Goal: Find specific fact: Find specific fact

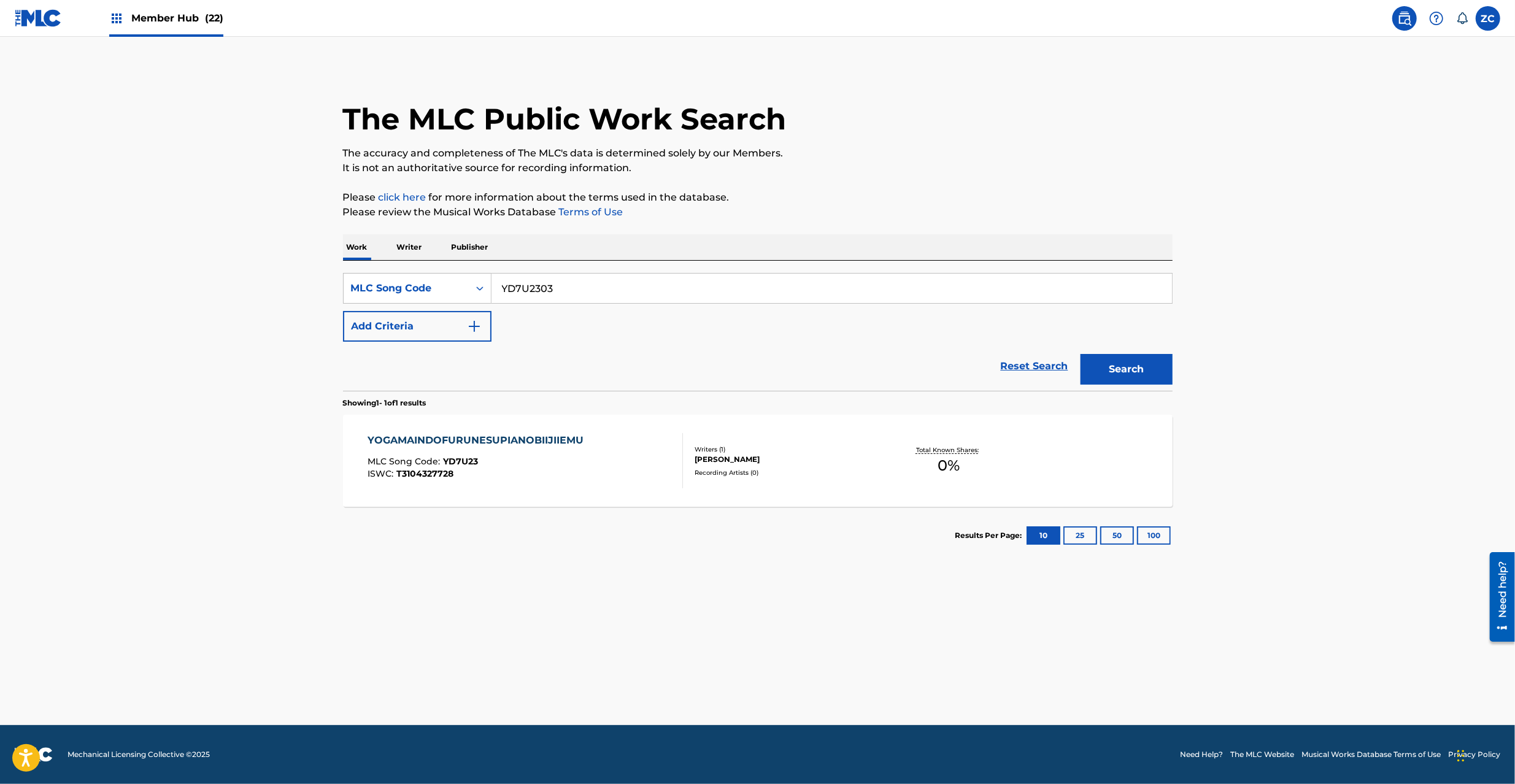
click at [1081, 354] on button "Search" at bounding box center [1127, 369] width 92 height 31
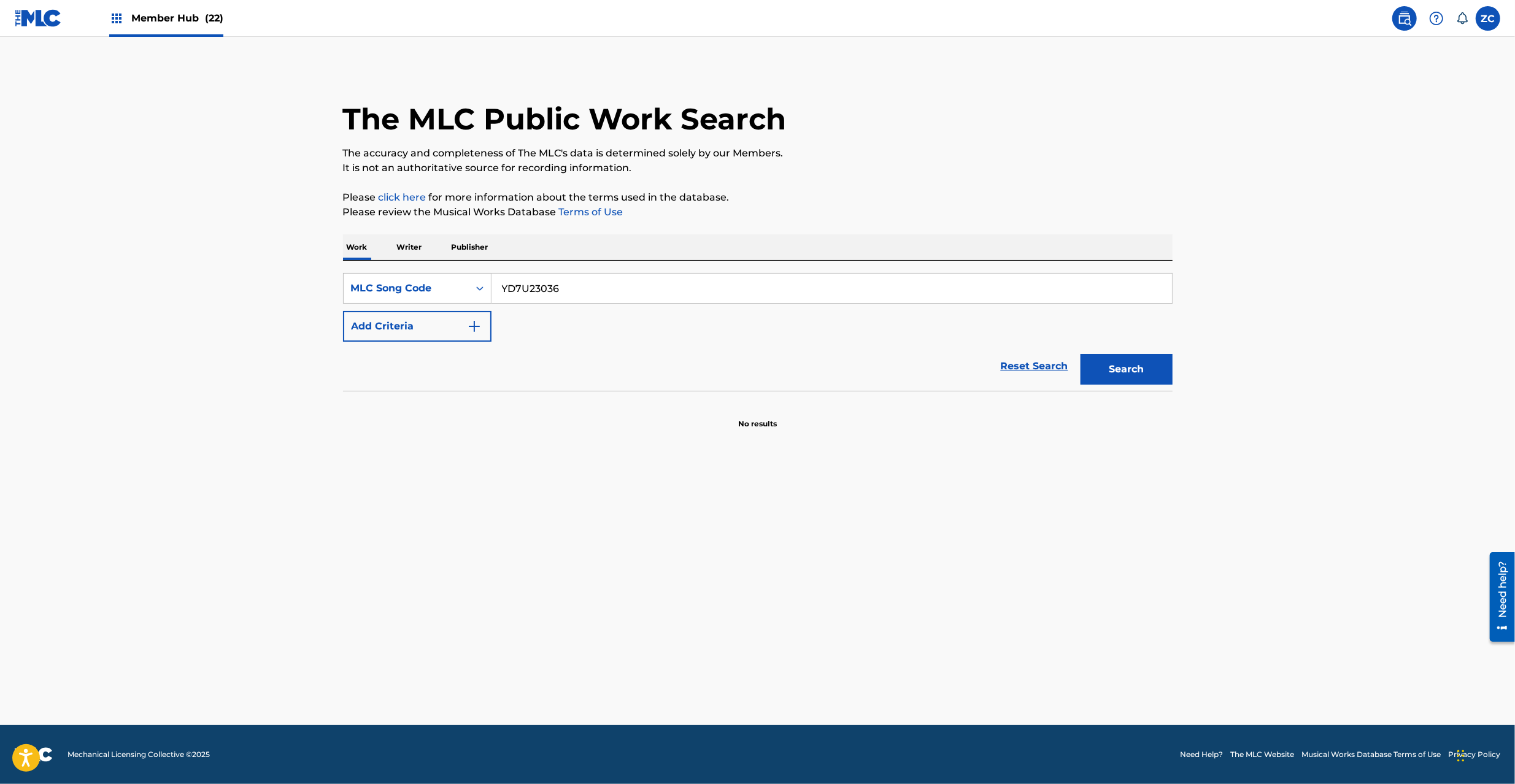
type input "YD7U23036+"
paste input "ZA47BM"
click at [1081, 354] on button "Search" at bounding box center [1127, 369] width 92 height 31
click at [1030, 576] on main "The MLC Public Work Search The accuracy and completeness of The MLC's data is d…" at bounding box center [757, 381] width 1515 height 688
click at [693, 280] on input "ZA47BM" at bounding box center [832, 288] width 681 height 30
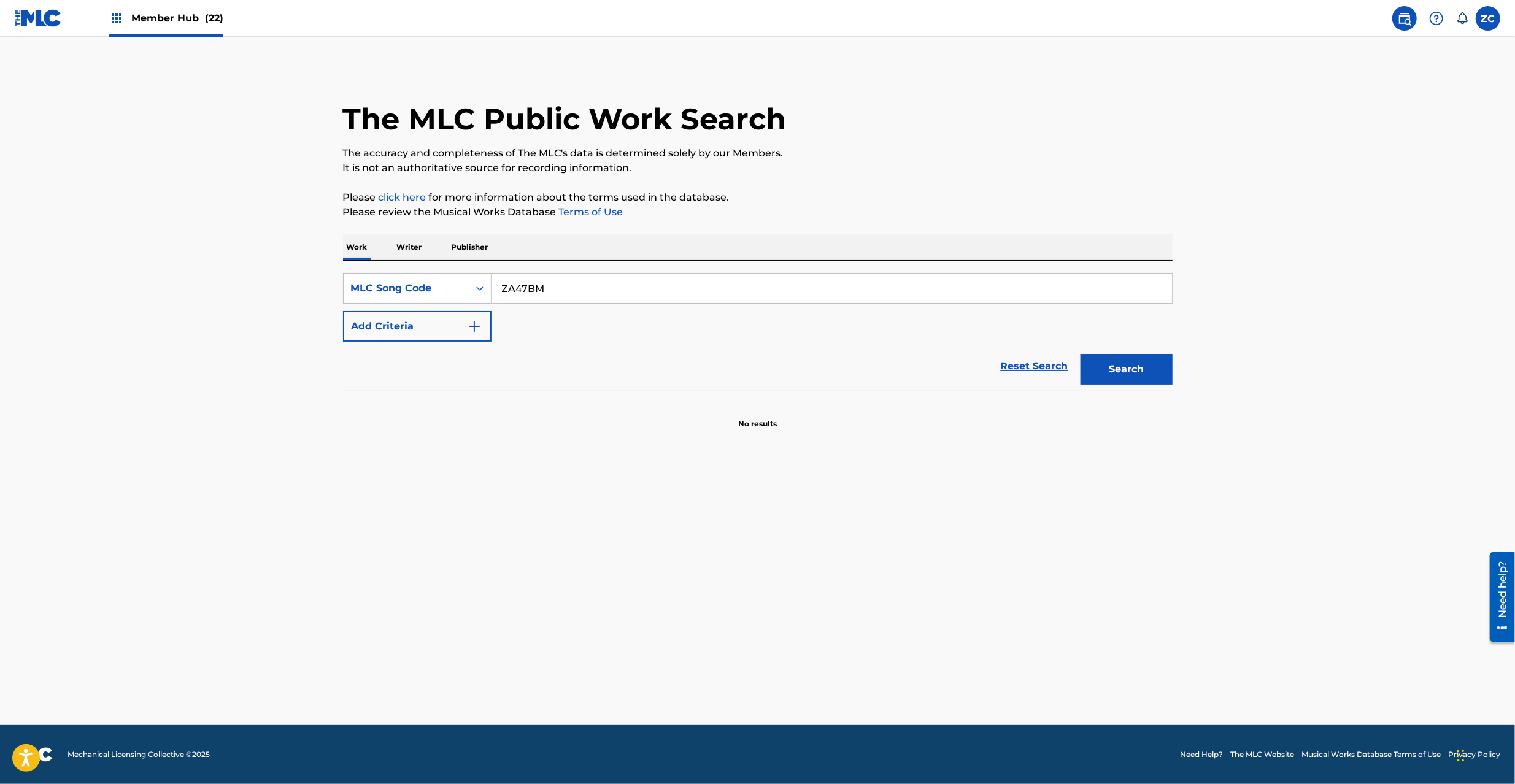
paste input "GE20CC"
type input "GE20CC"
click at [1081, 354] on button "Search" at bounding box center [1127, 369] width 92 height 31
click at [202, 308] on main "The MLC Public Work Search The accuracy and completeness of The MLC's data is d…" at bounding box center [757, 381] width 1515 height 688
click at [49, 23] on img at bounding box center [38, 18] width 47 height 18
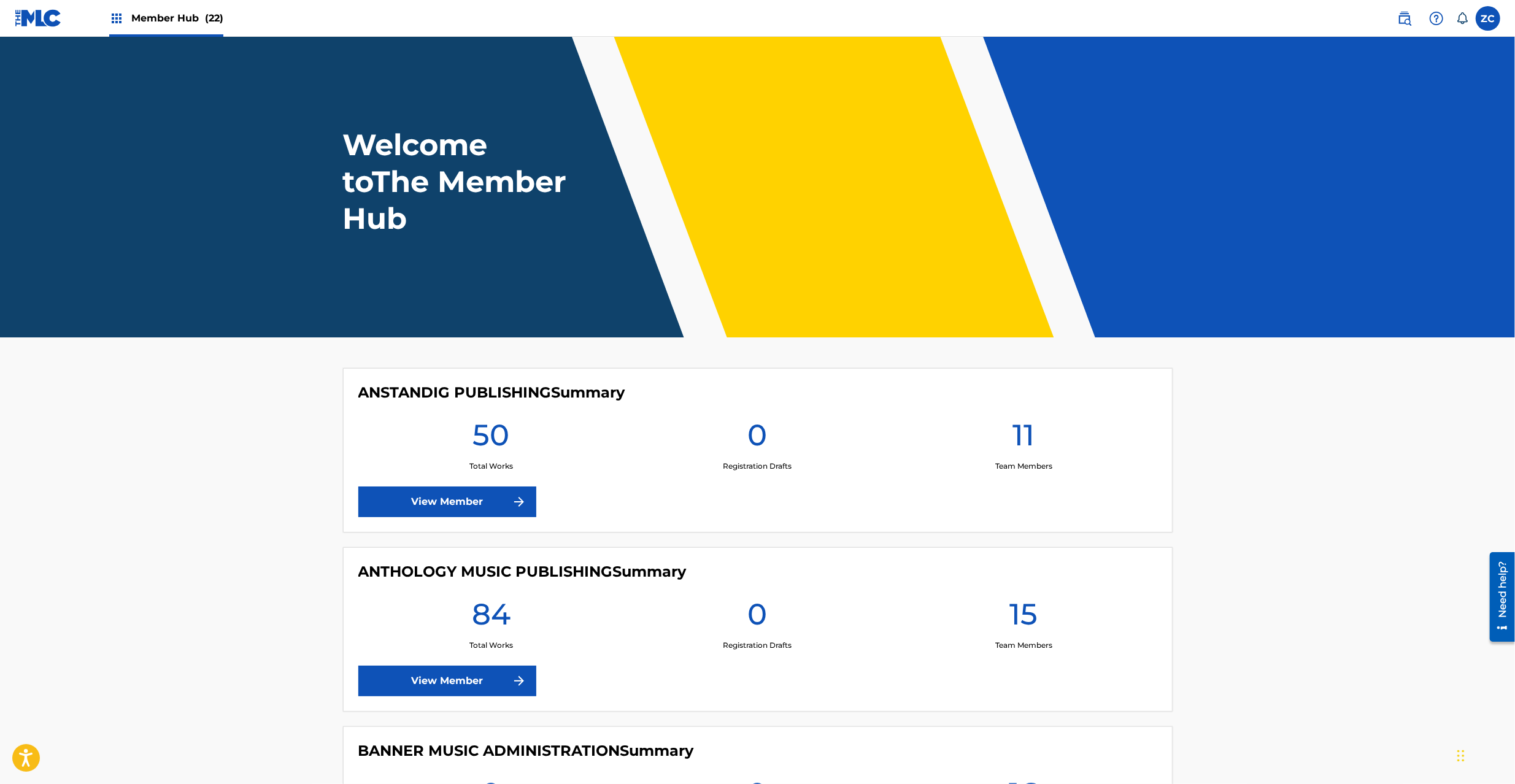
scroll to position [280, 0]
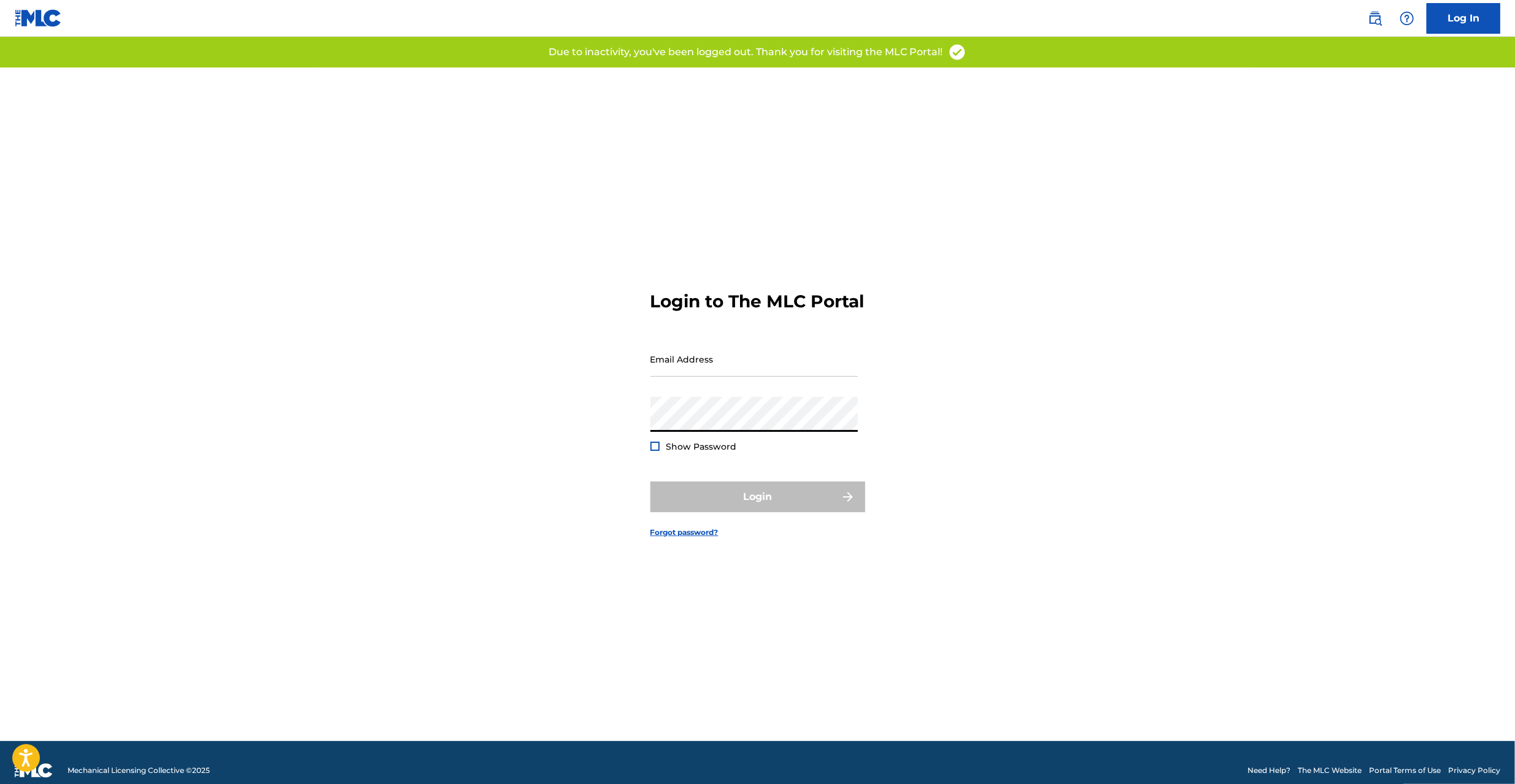
type input "[PERSON_NAME][EMAIL_ADDRESS][PERSON_NAME][DOMAIN_NAME]"
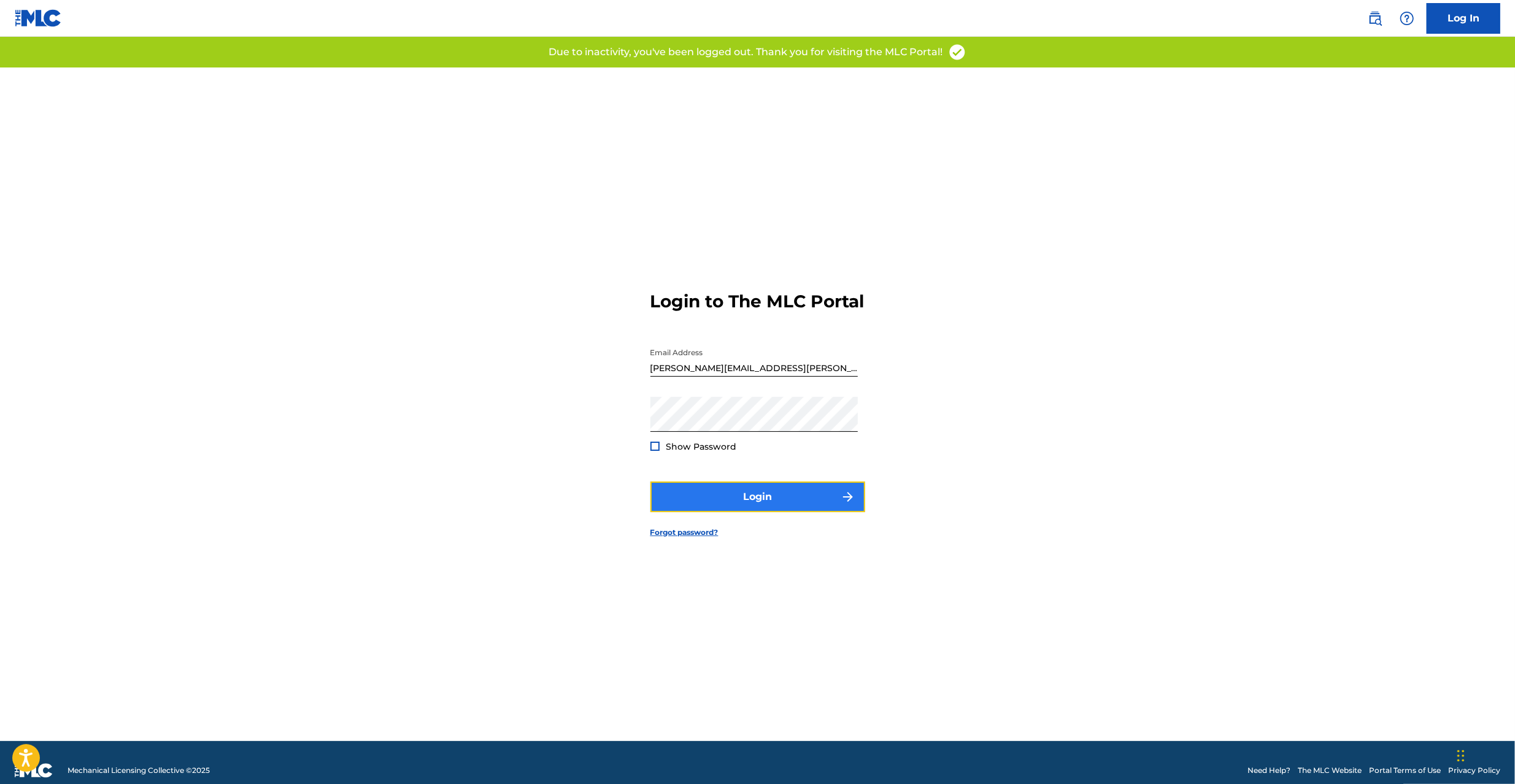
click at [721, 512] on button "Login" at bounding box center [758, 497] width 215 height 31
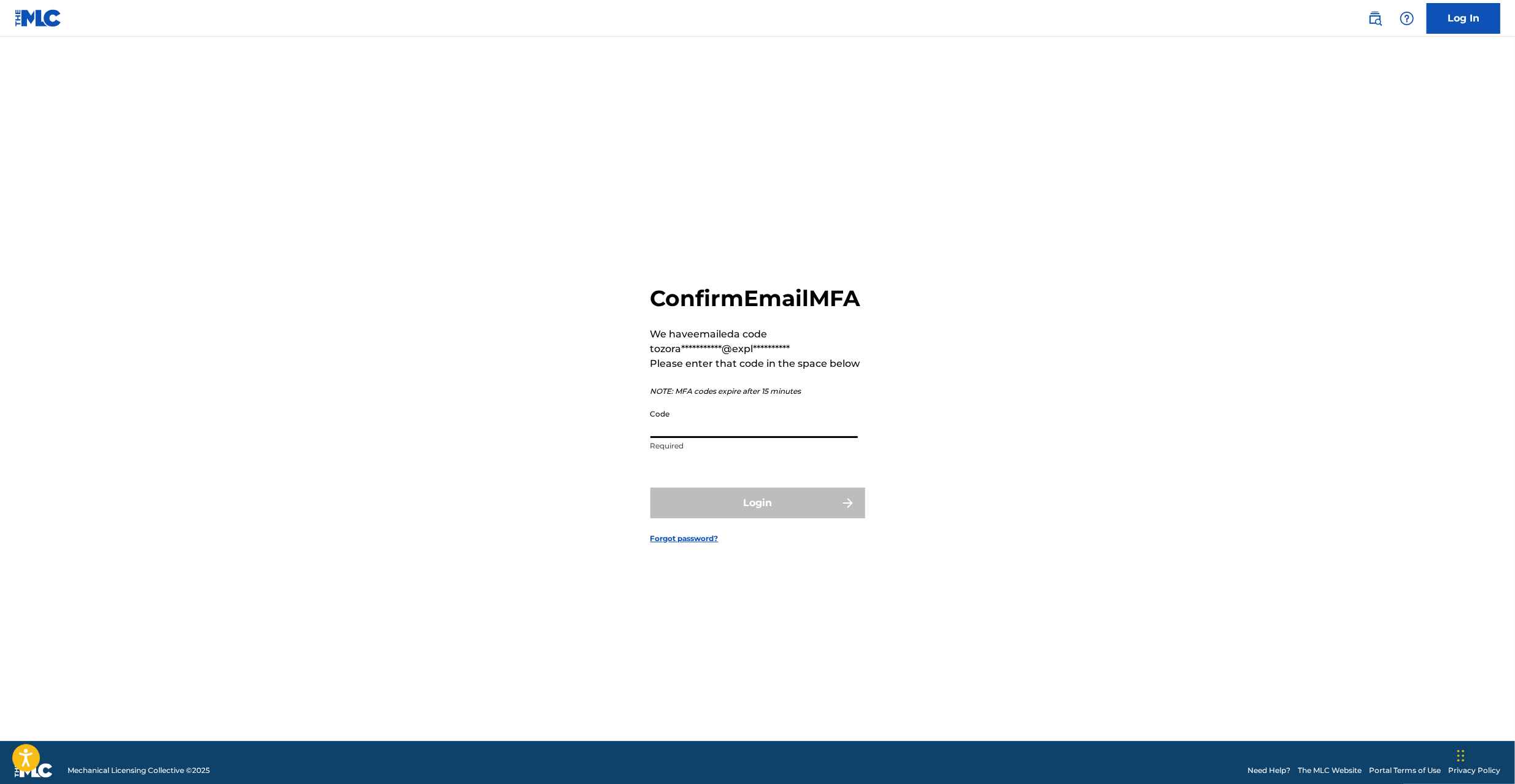
click at [796, 438] on input "Code" at bounding box center [754, 420] width 207 height 35
paste input "261355"
type input "261355"
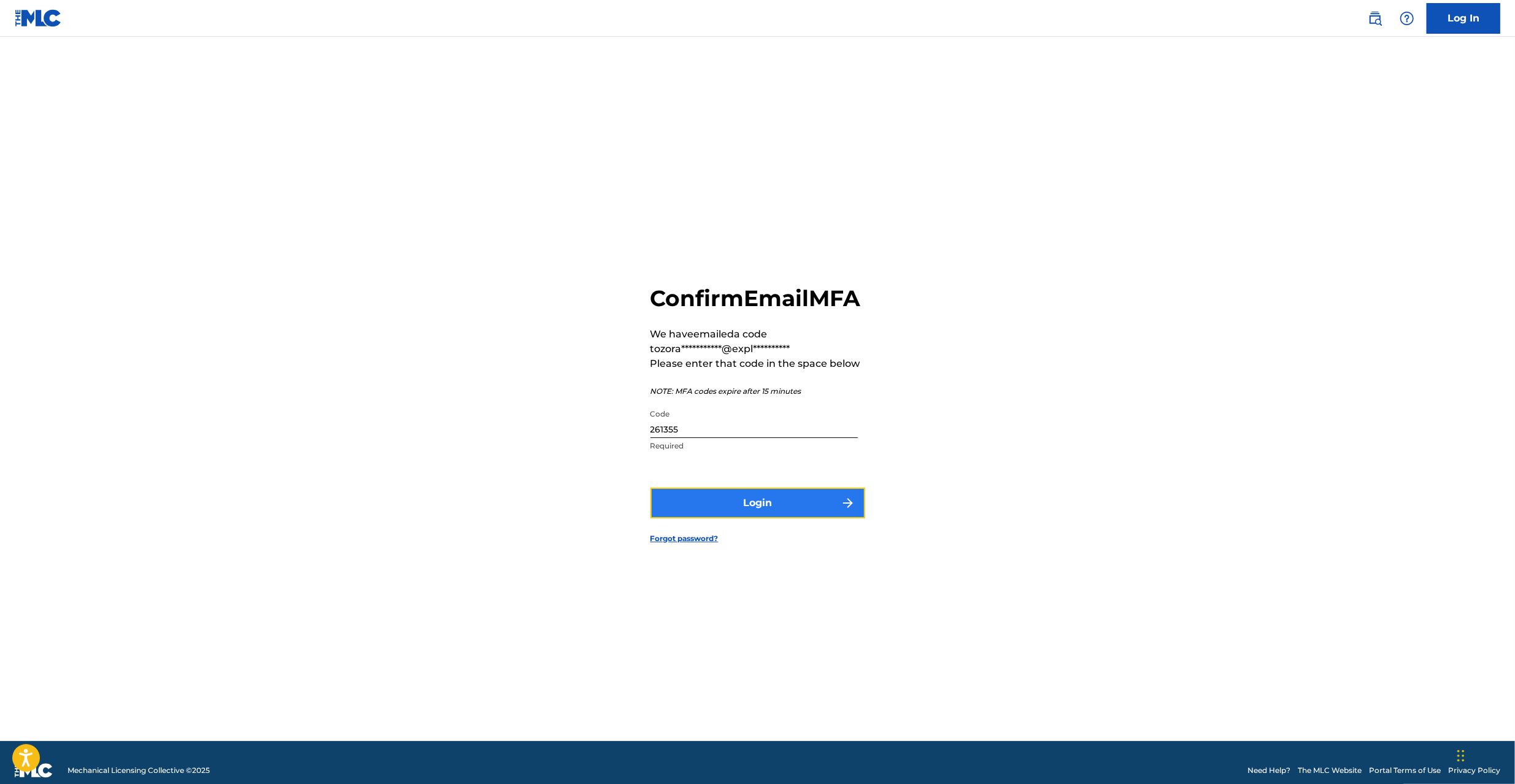
click at [769, 518] on button "Login" at bounding box center [758, 503] width 215 height 31
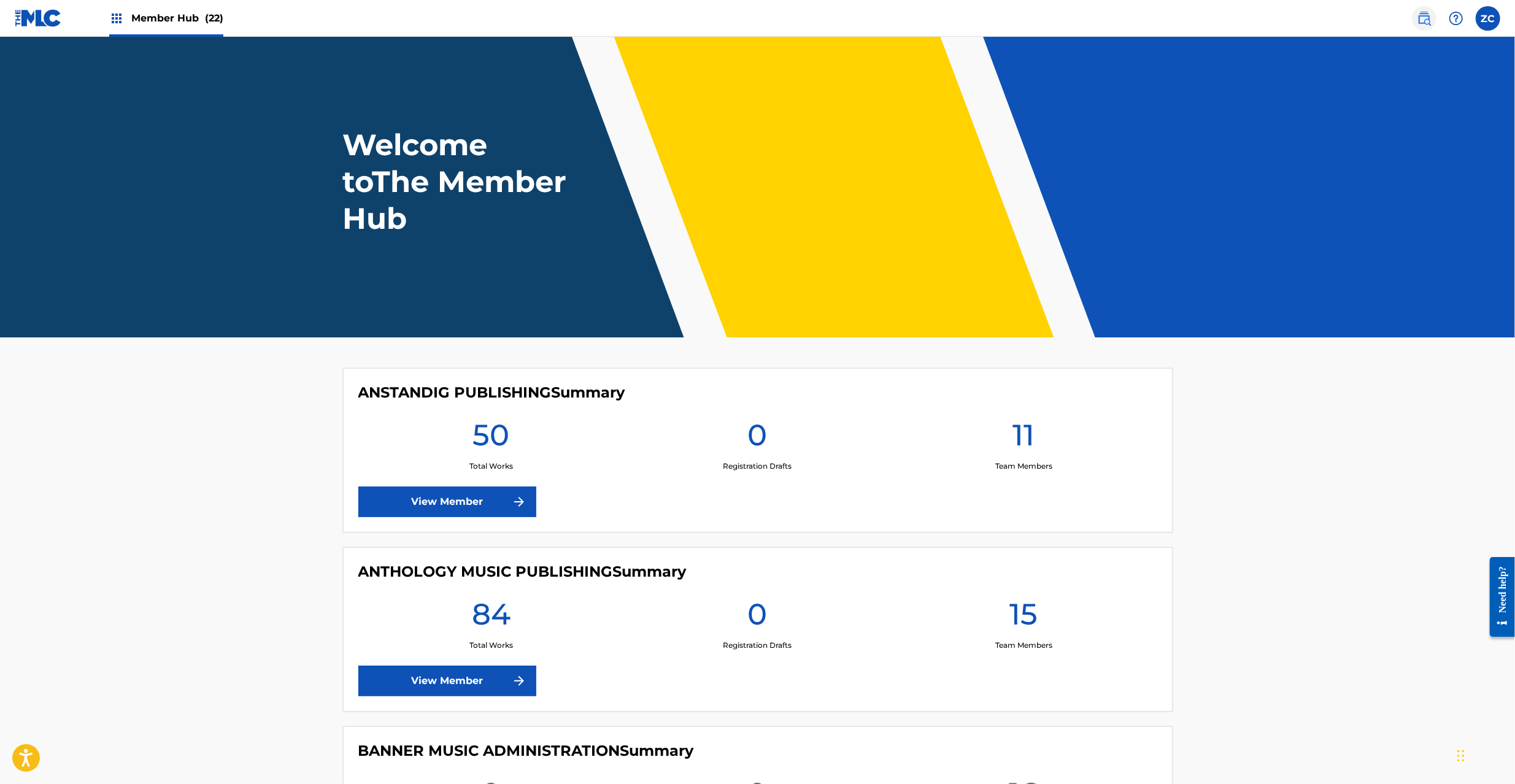
click at [1427, 17] on img at bounding box center [1424, 18] width 15 height 15
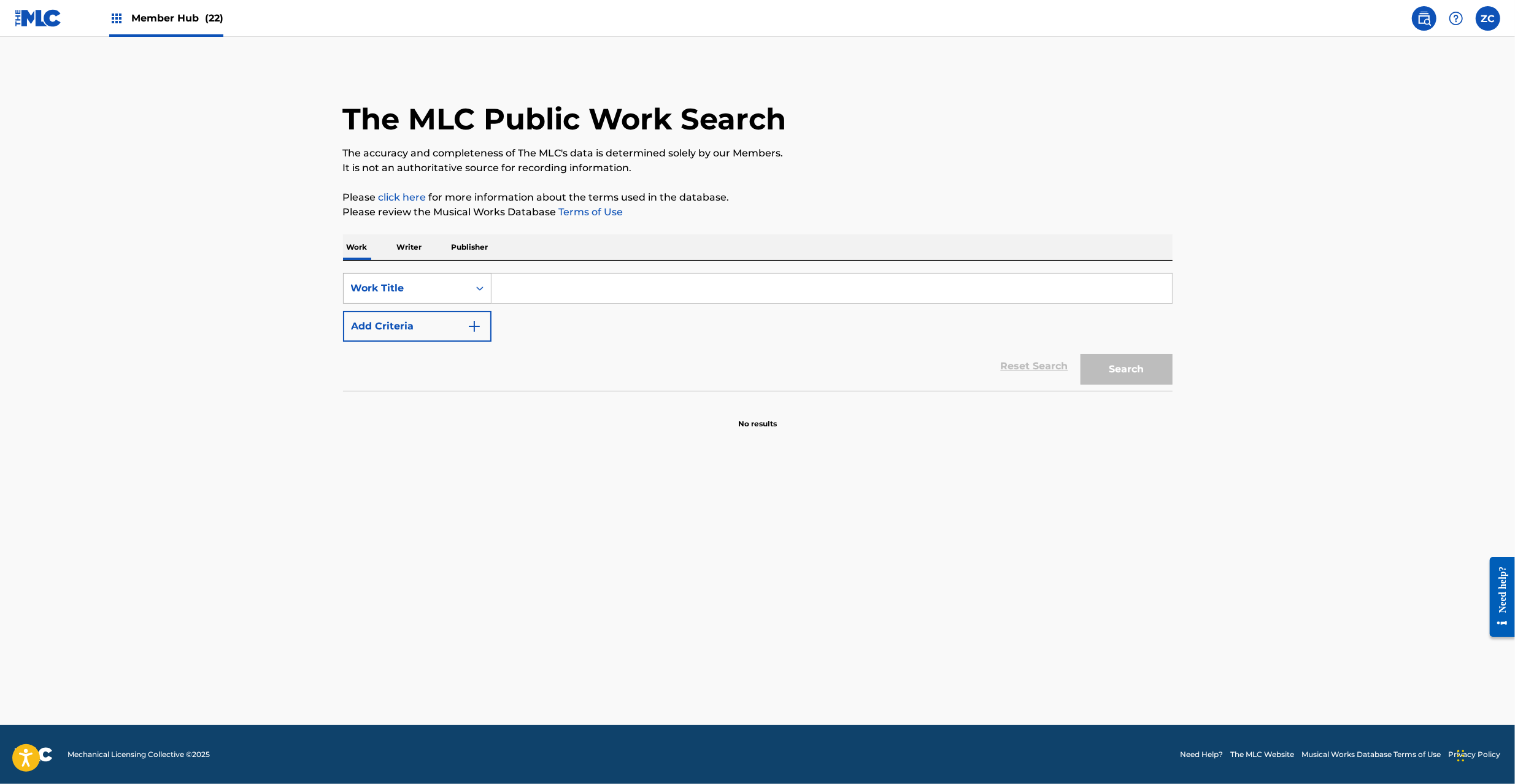
click at [394, 291] on div "Work Title" at bounding box center [406, 288] width 111 height 15
click at [402, 383] on div "MLC Song Code" at bounding box center [417, 380] width 147 height 31
click at [678, 283] on input "Search Form" at bounding box center [832, 288] width 681 height 30
paste input "GE20CC"
click at [1081, 354] on button "Search" at bounding box center [1127, 369] width 92 height 31
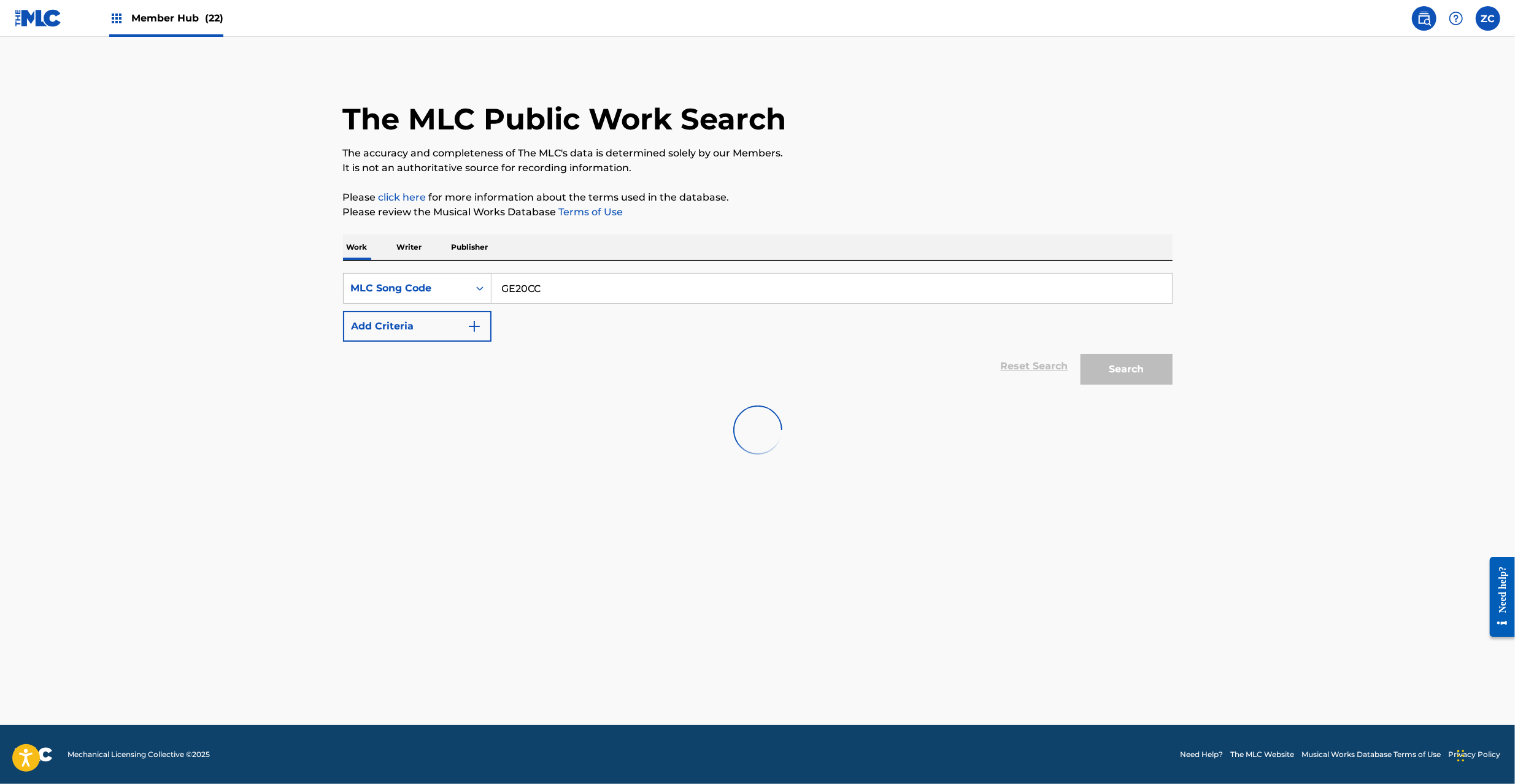
paste input "YD7YQU"
type input "YD7YQU"
click at [1081, 354] on button "Search" at bounding box center [1127, 369] width 92 height 31
